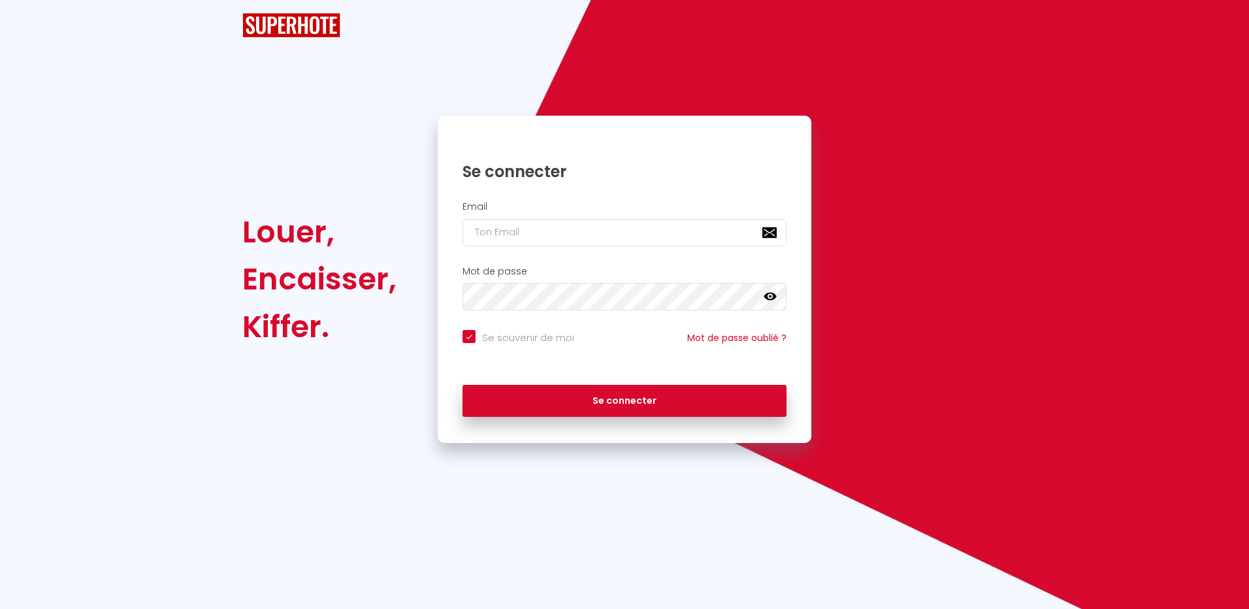
checkbox input "true"
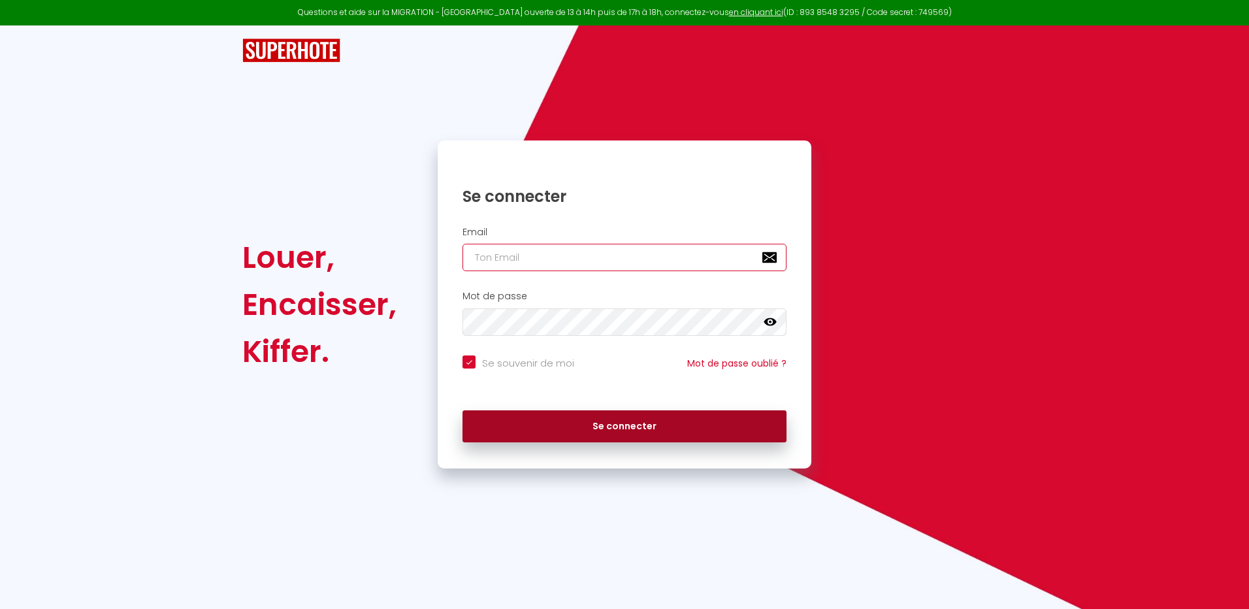
type input "[EMAIL_ADDRESS][DOMAIN_NAME]"
click at [647, 431] on button "Se connecter" at bounding box center [625, 426] width 324 height 33
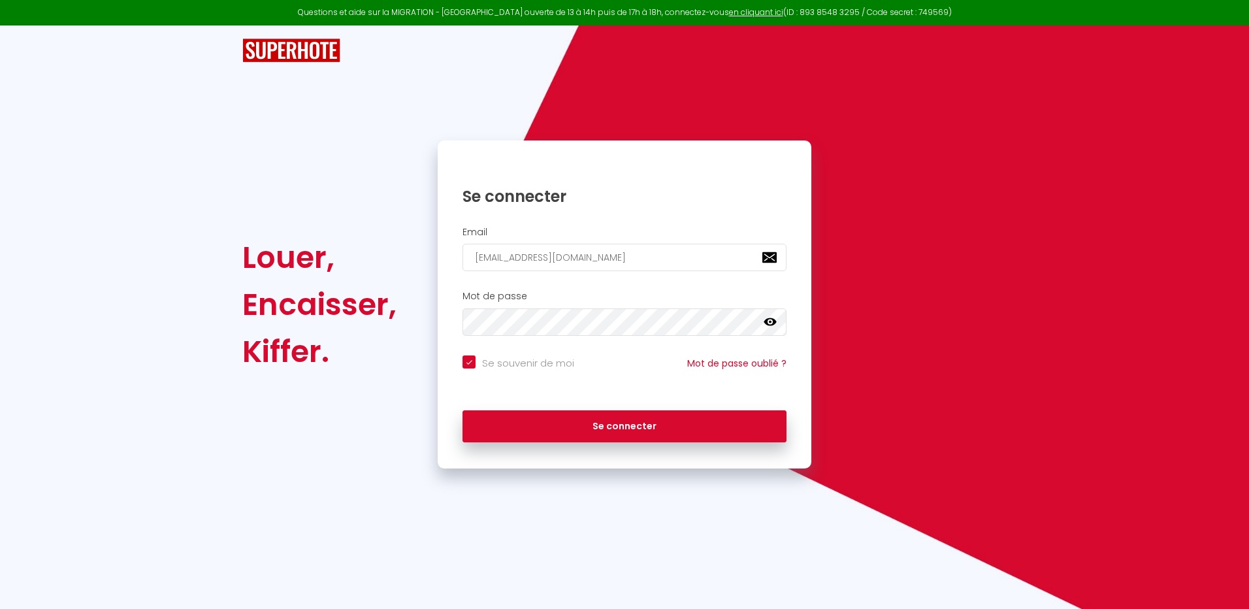
checkbox input "true"
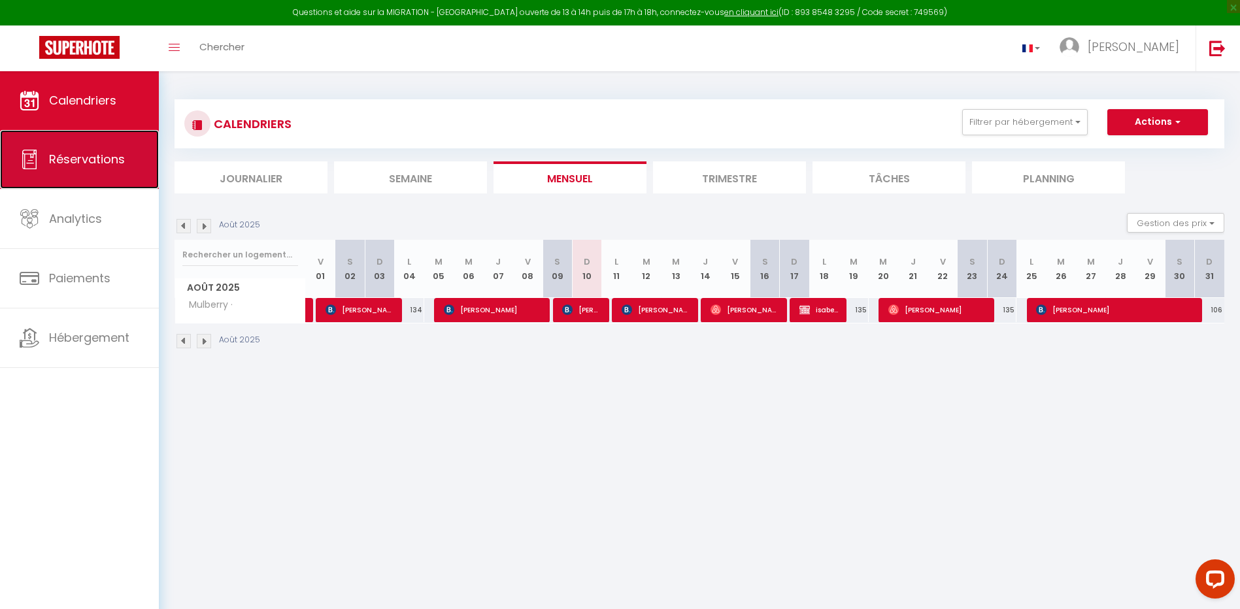
click at [99, 166] on span "Réservations" at bounding box center [87, 159] width 76 height 16
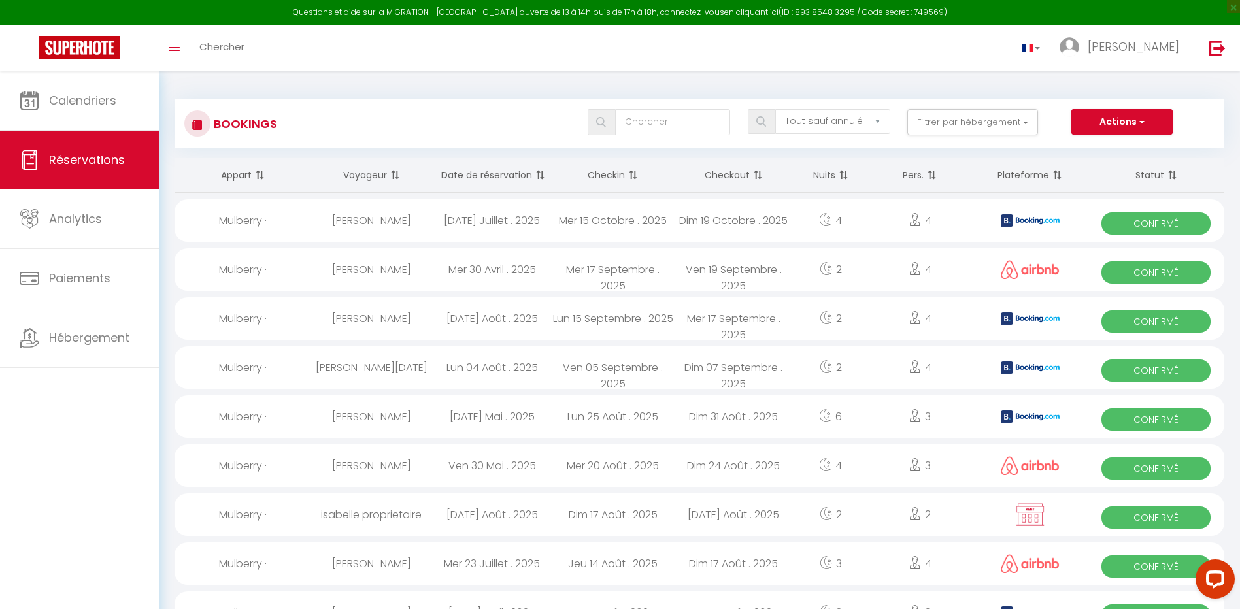
click at [493, 170] on th "Date de réservation" at bounding box center [491, 175] width 121 height 35
click at [493, 171] on th "Date de réservation" at bounding box center [491, 175] width 121 height 35
click at [494, 174] on th "Date de réservation" at bounding box center [491, 175] width 121 height 35
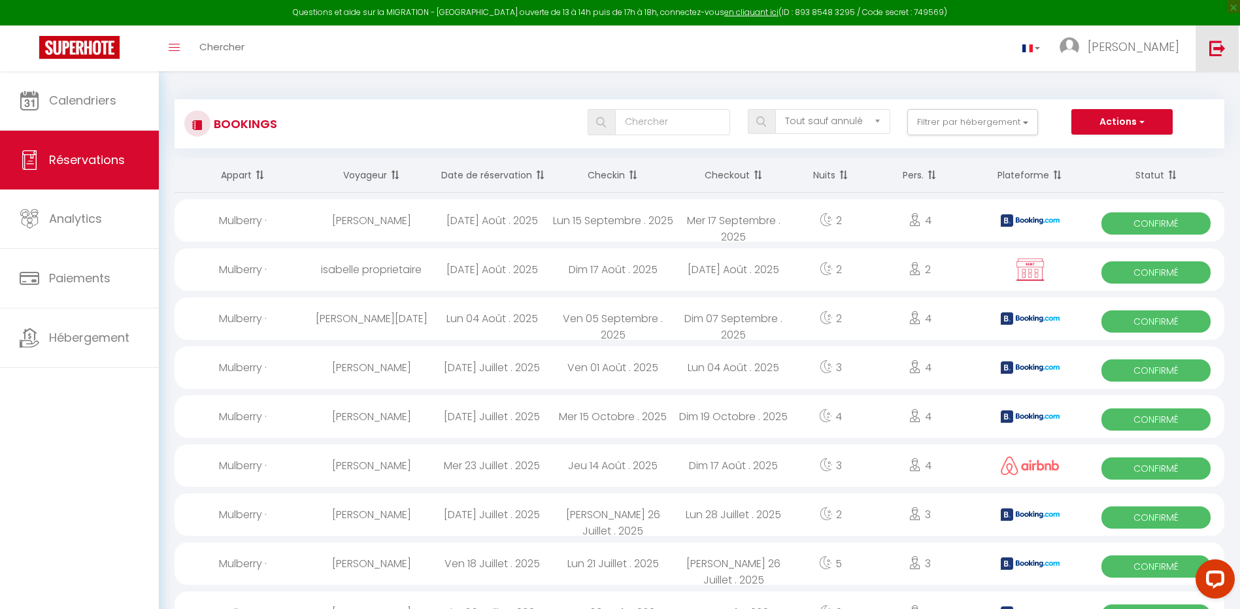
click at [1217, 56] on img at bounding box center [1217, 48] width 16 height 16
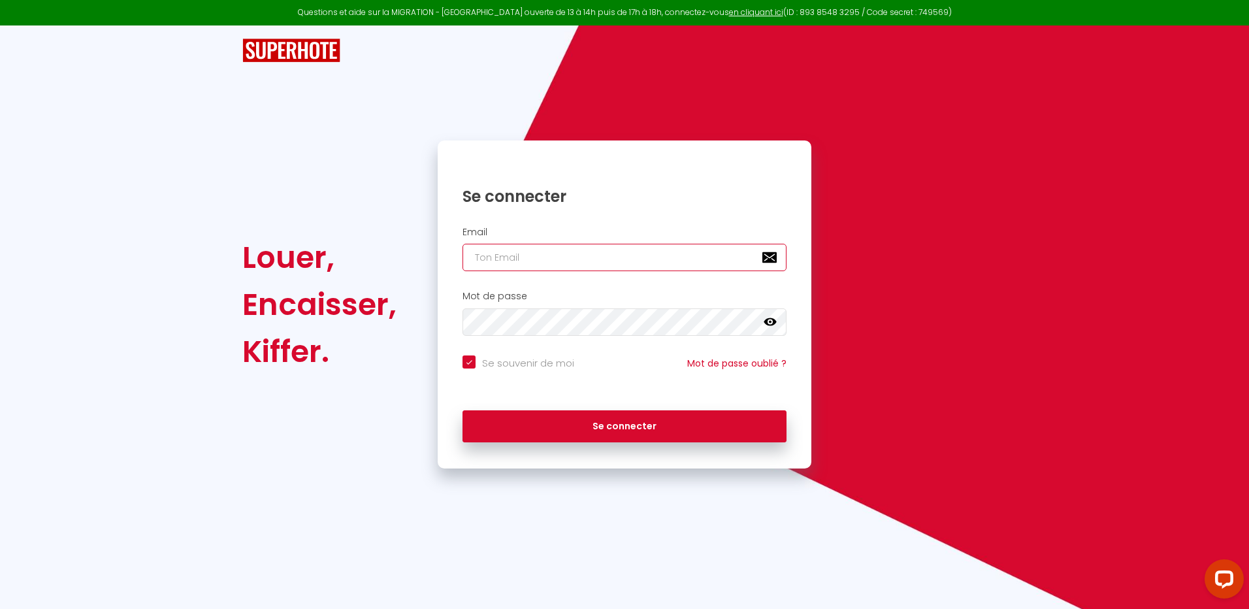
type input "[EMAIL_ADDRESS][DOMAIN_NAME]"
checkbox input "true"
